Goal: Task Accomplishment & Management: Manage account settings

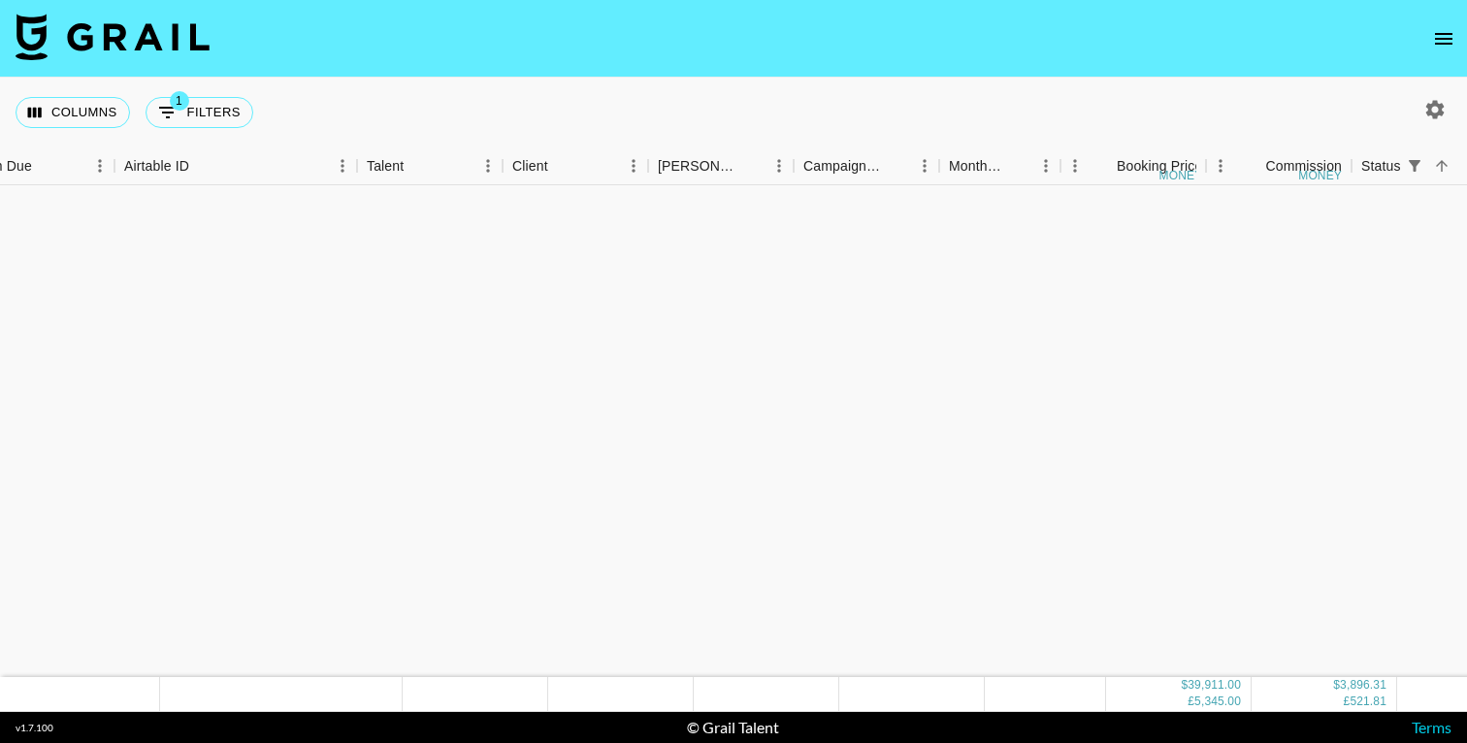
scroll to position [1495, 46]
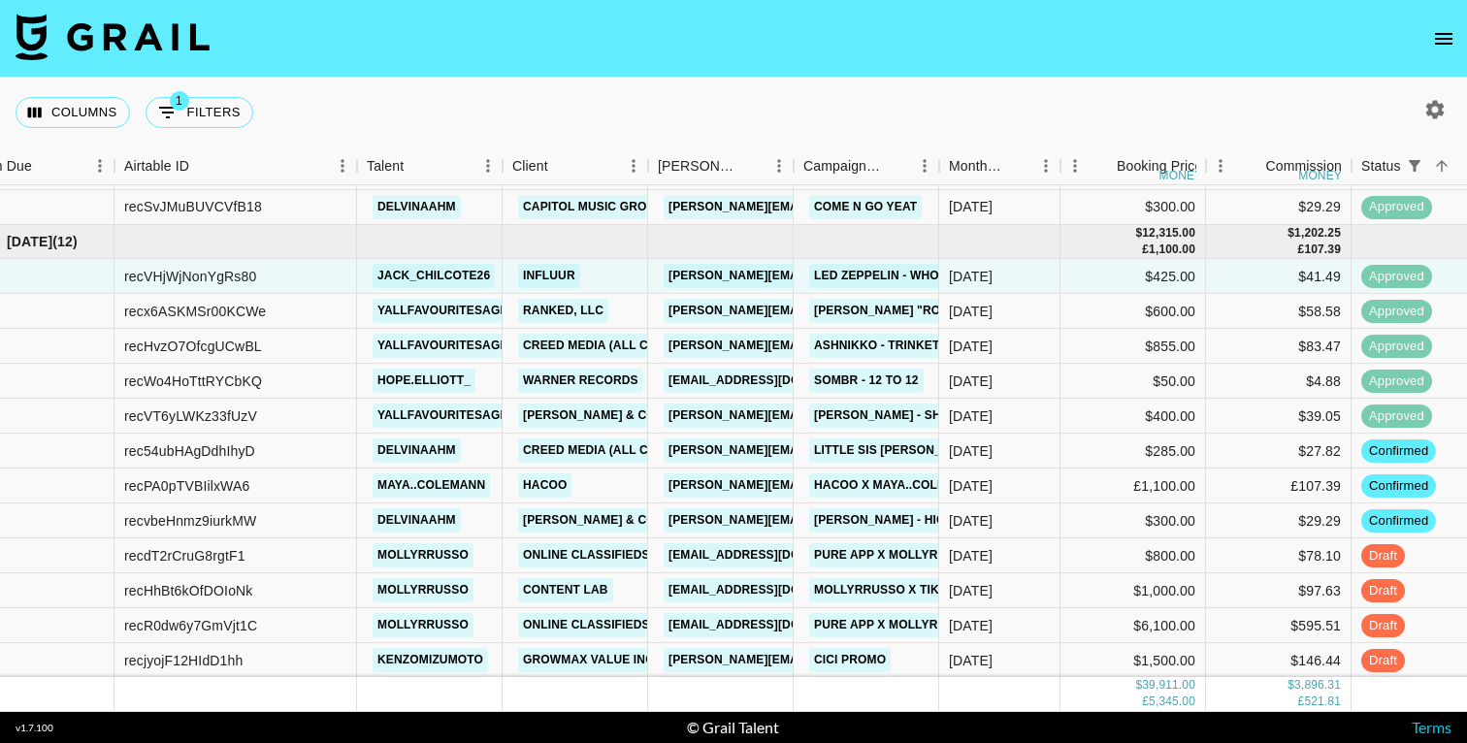
click at [1451, 37] on icon "open drawer" at bounding box center [1443, 39] width 17 height 12
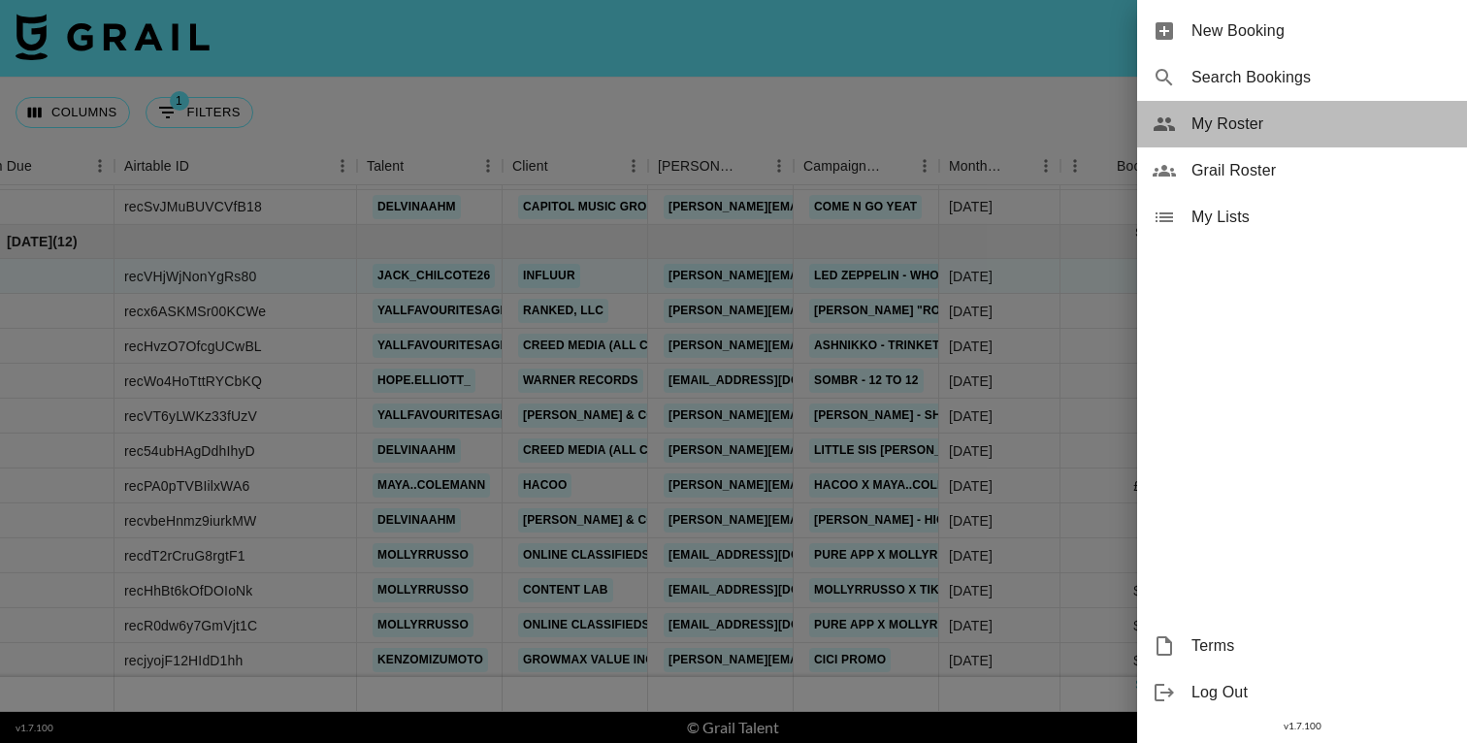
click at [1225, 129] on span "My Roster" at bounding box center [1322, 124] width 260 height 23
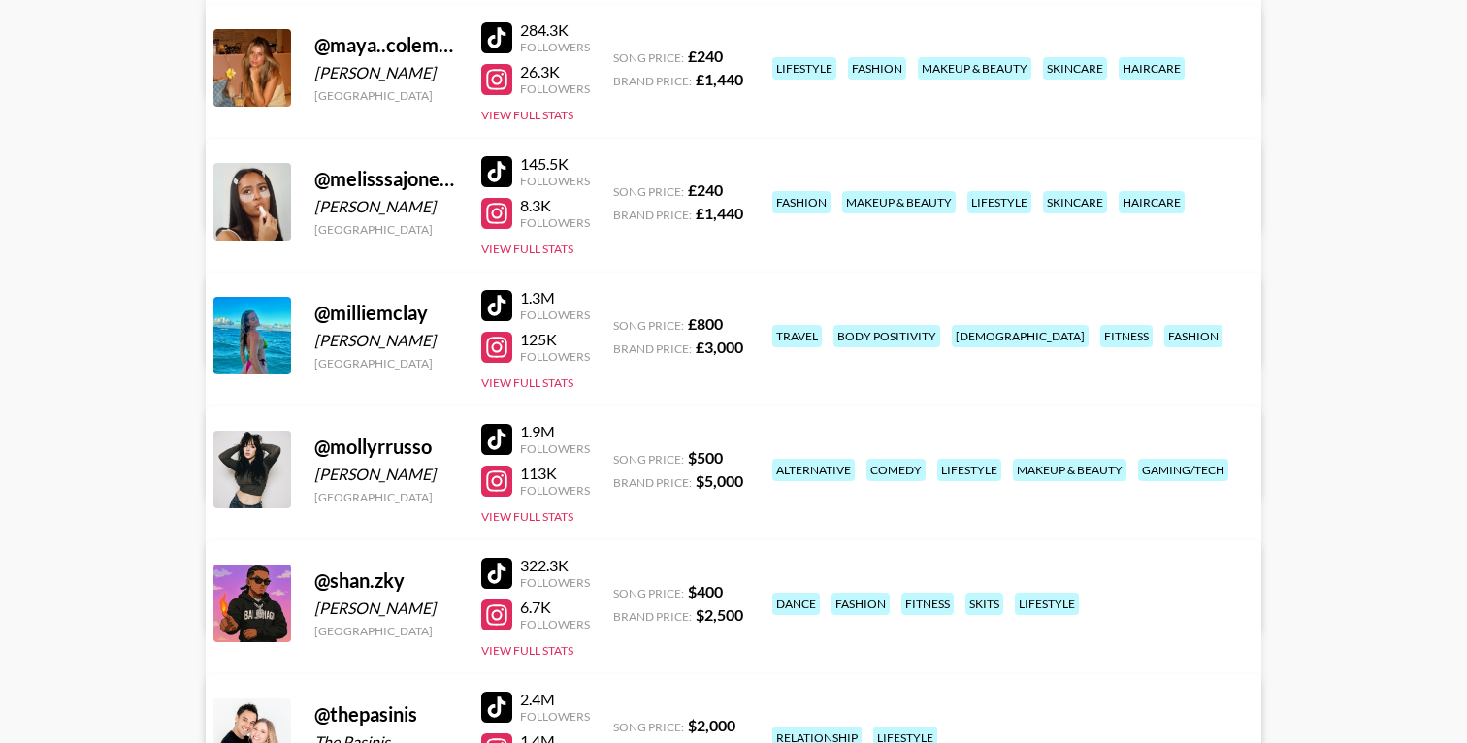
scroll to position [3358, 0]
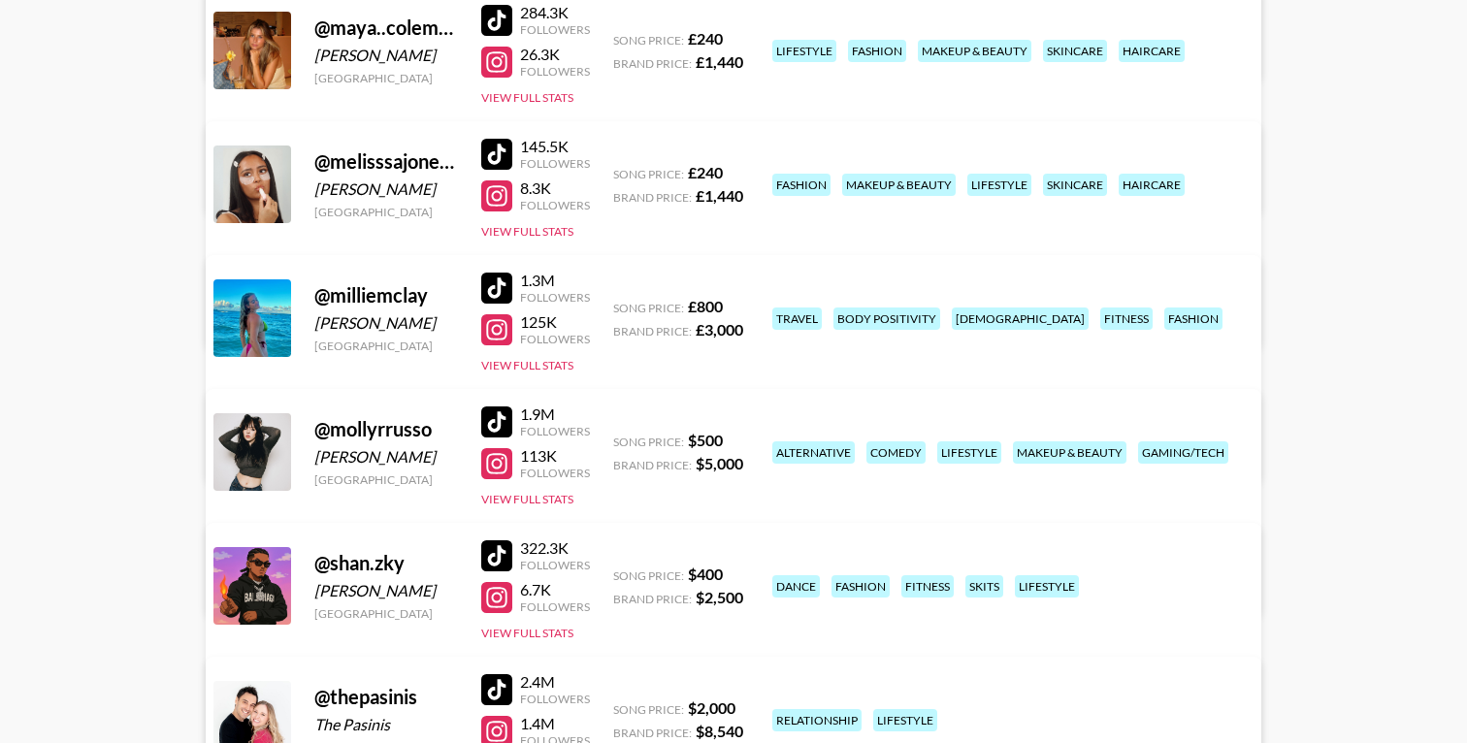
click at [740, 572] on link "View/Edit Details" at bounding box center [491, 581] width 500 height 19
click at [740, 439] on link "View/Edit Details" at bounding box center [491, 448] width 500 height 19
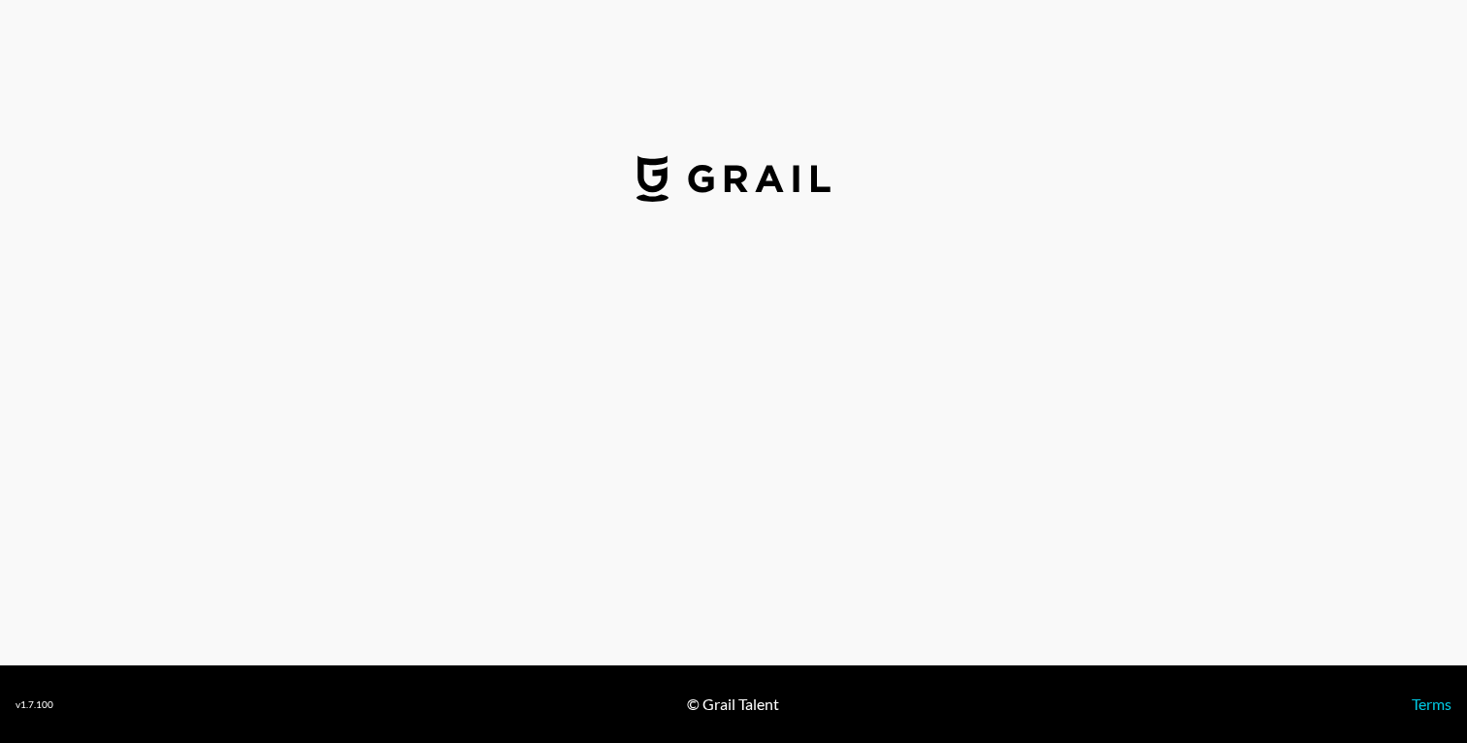
select select "USD"
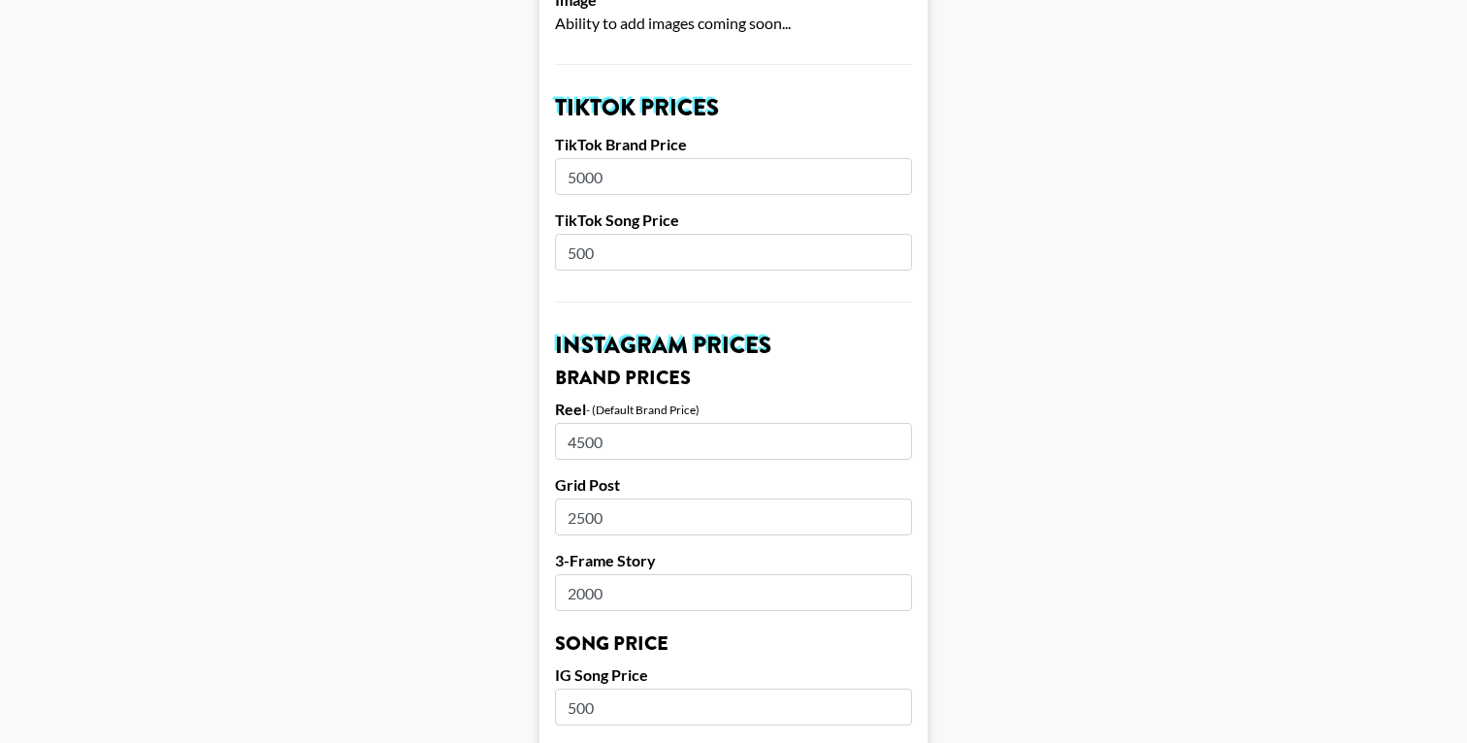
scroll to position [653, 0]
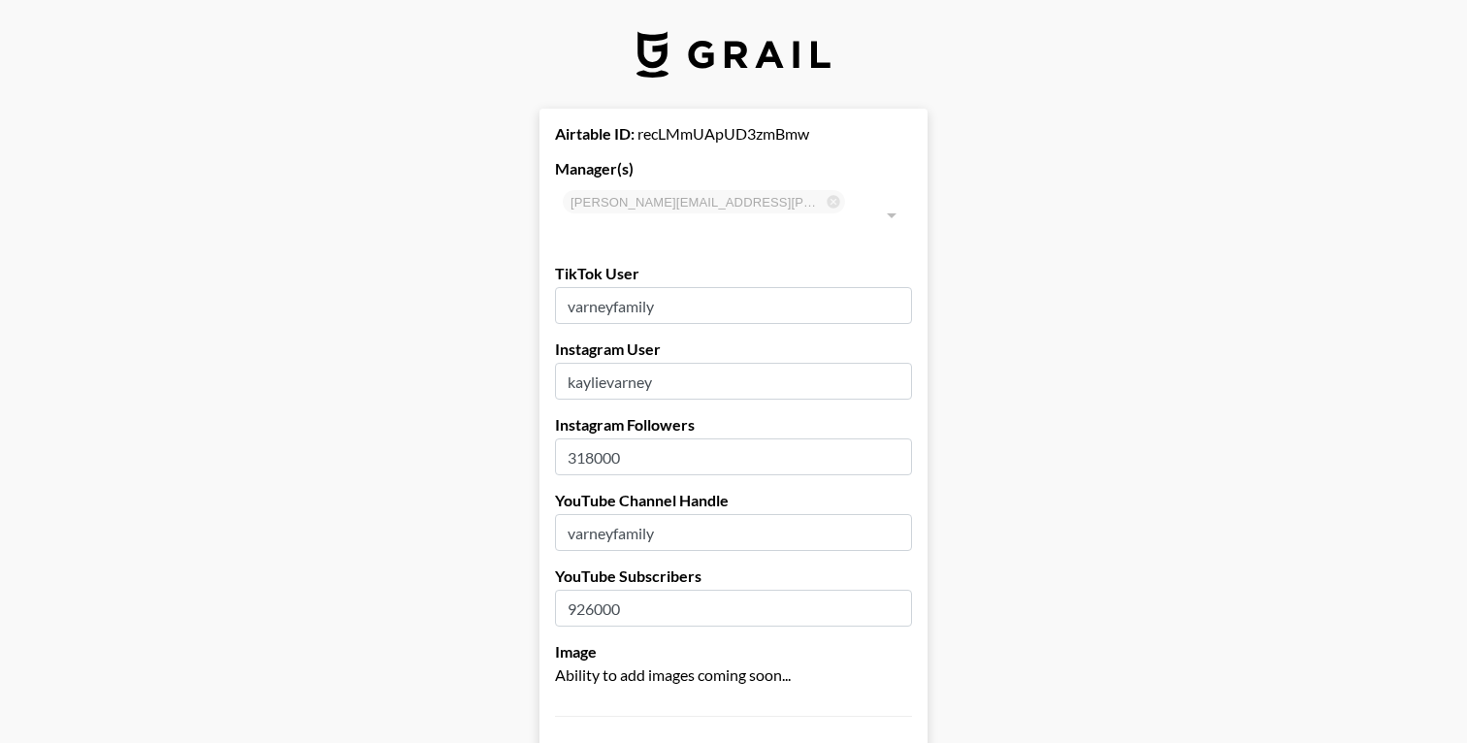
select select "USD"
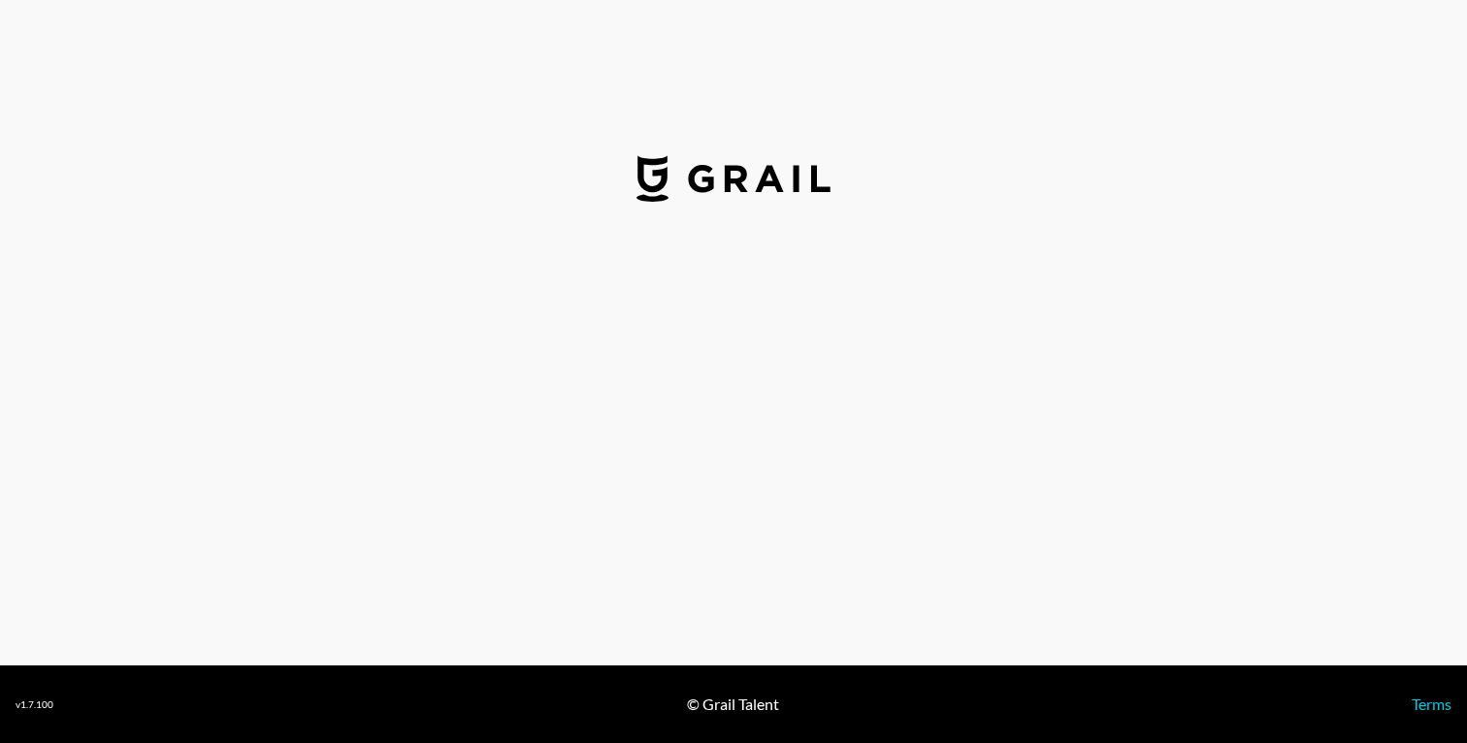
select select "GBP"
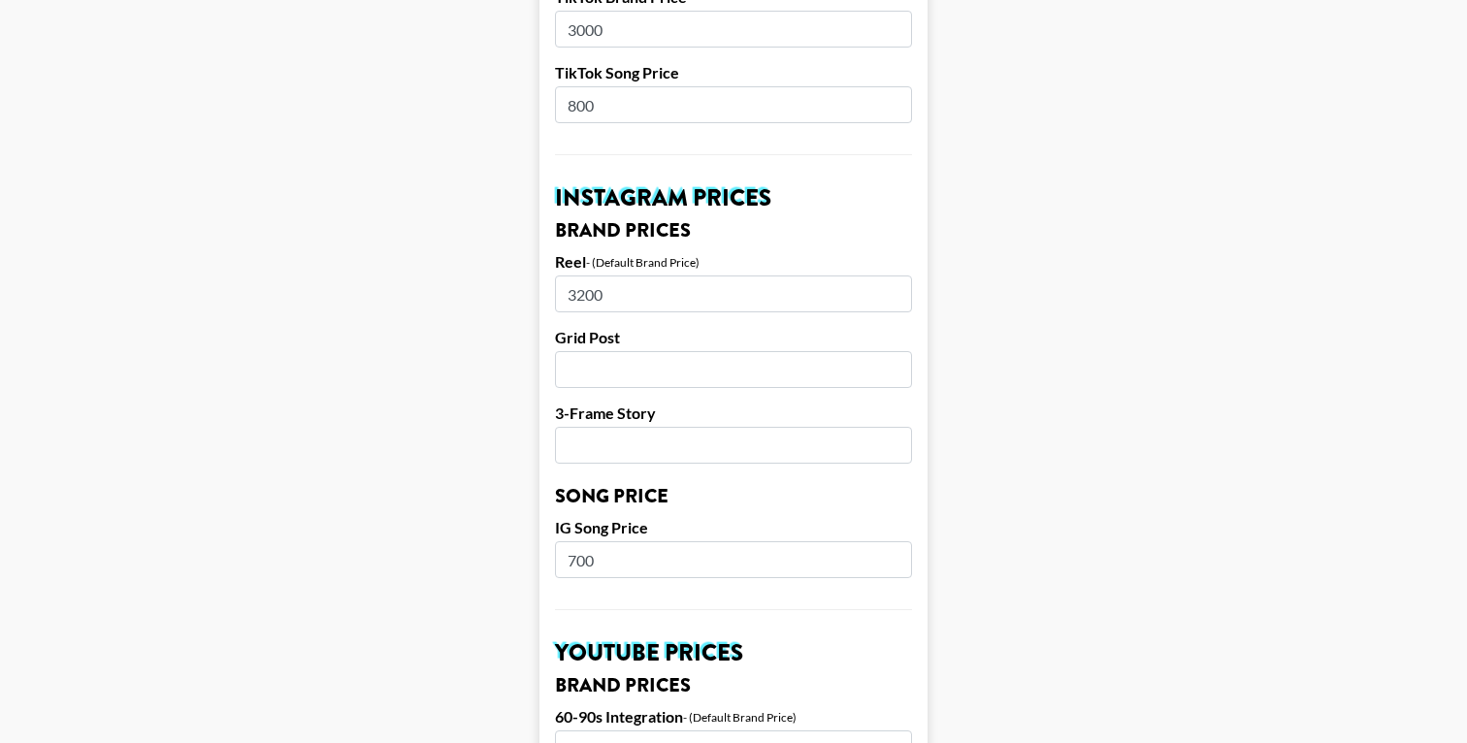
scroll to position [802, 0]
